Goal: Information Seeking & Learning: Learn about a topic

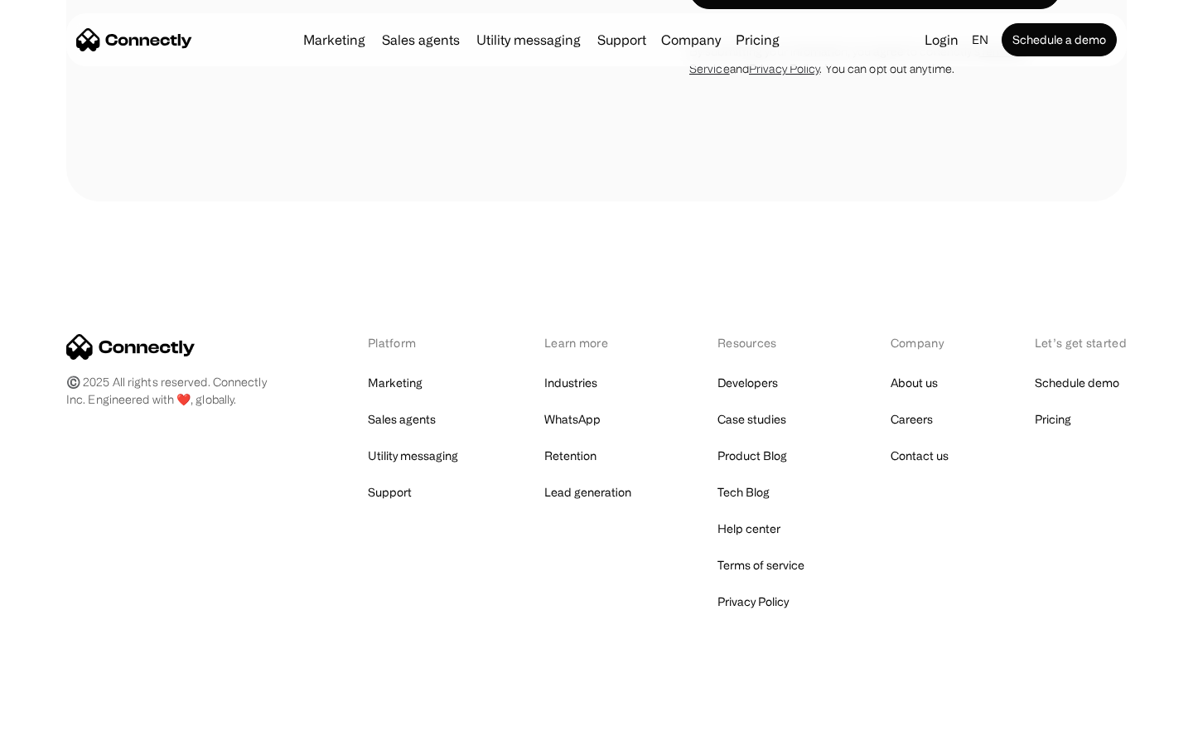
scroll to position [1398, 0]
